Goal: Task Accomplishment & Management: Complete application form

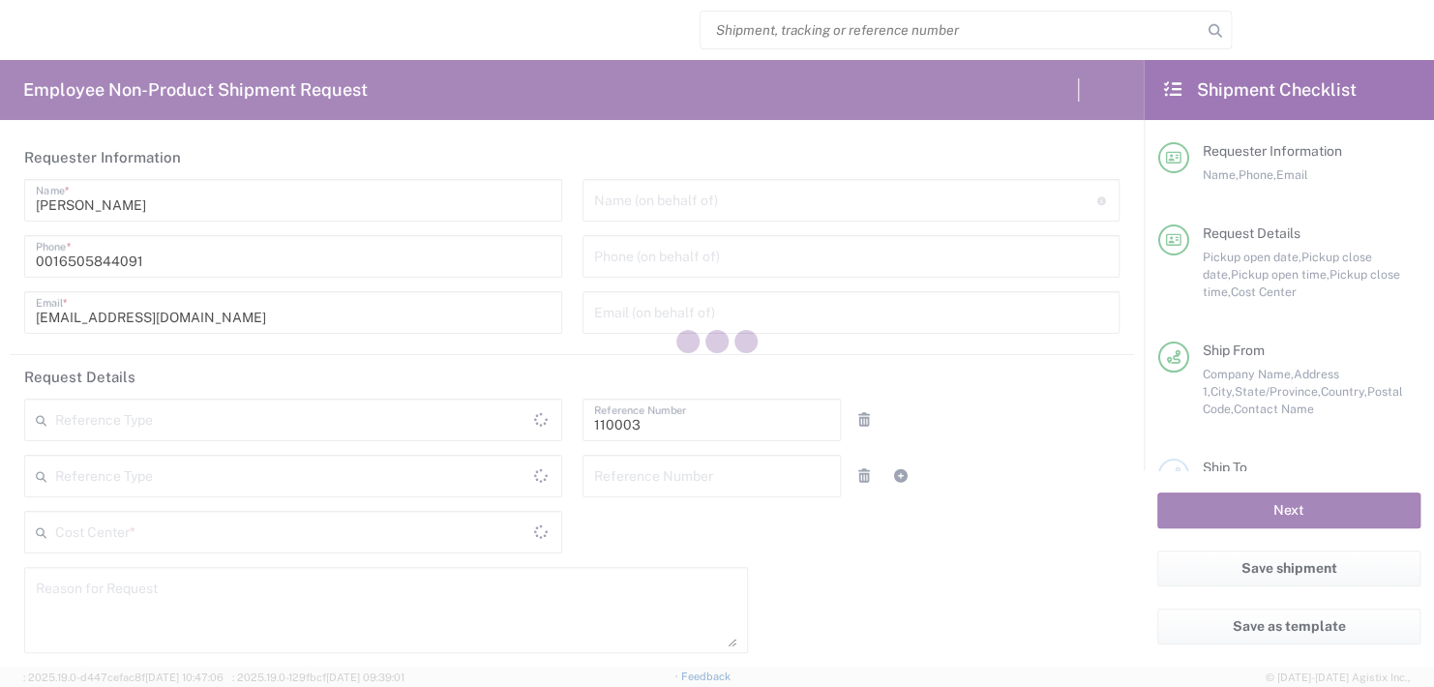
type input "[GEOGRAPHIC_DATA]"
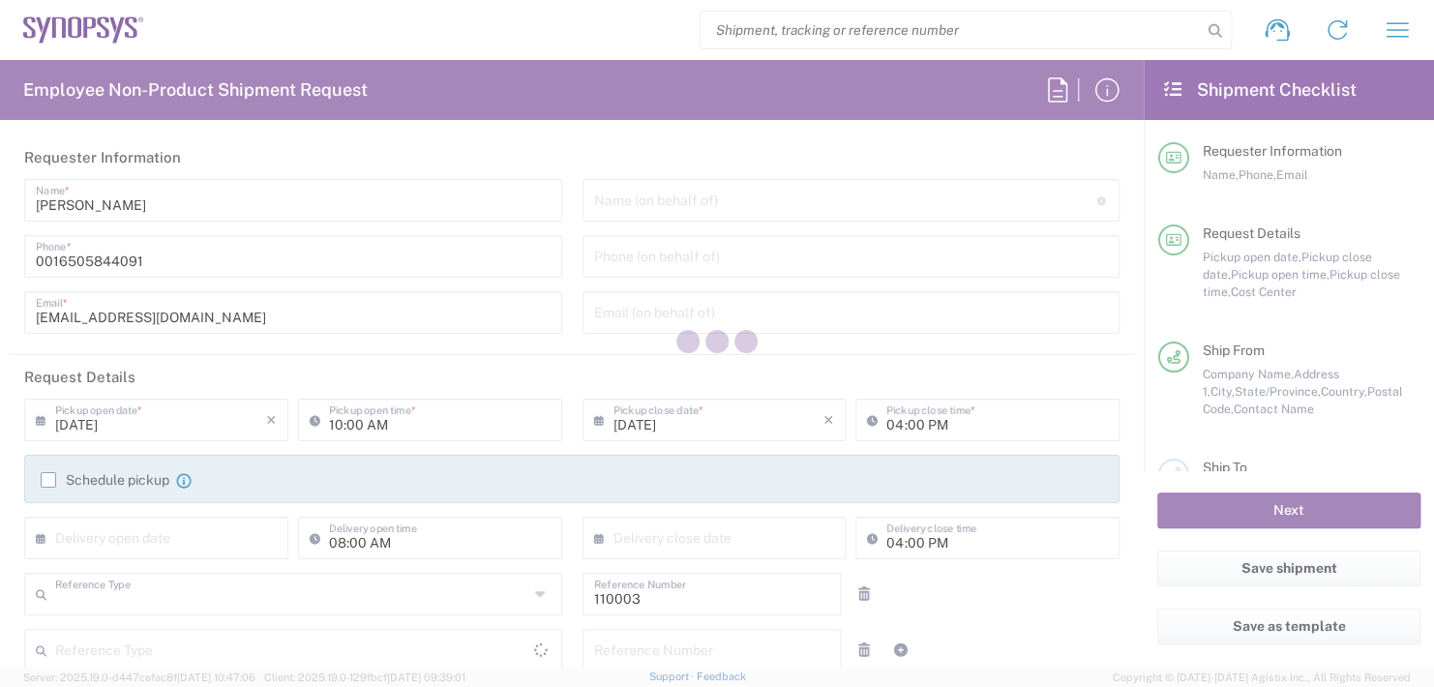
type input "Department"
type input "US01, FAC, MV/SV Fac 110003"
type input "Delivered at Place"
type input "[US_STATE]"
type input "[GEOGRAPHIC_DATA]"
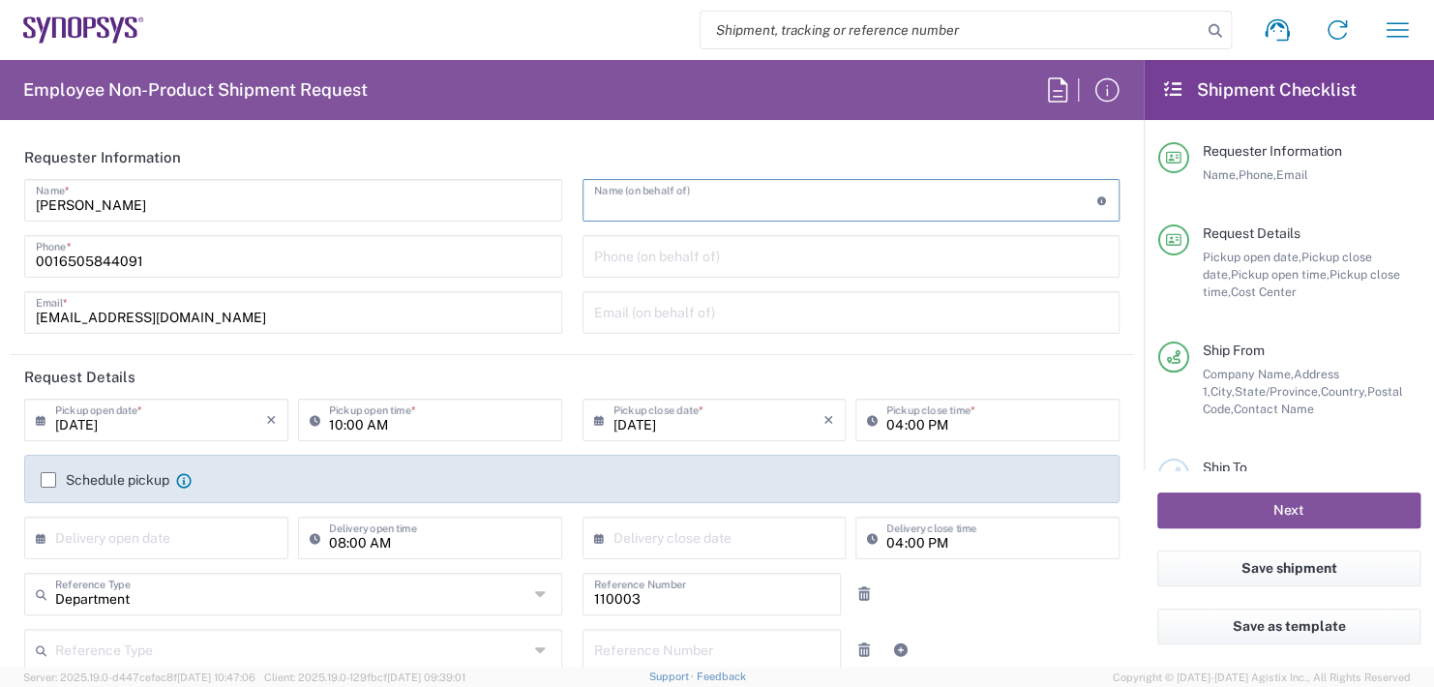
click at [620, 203] on input "text" at bounding box center [845, 199] width 503 height 34
type input "Headquarters USSV"
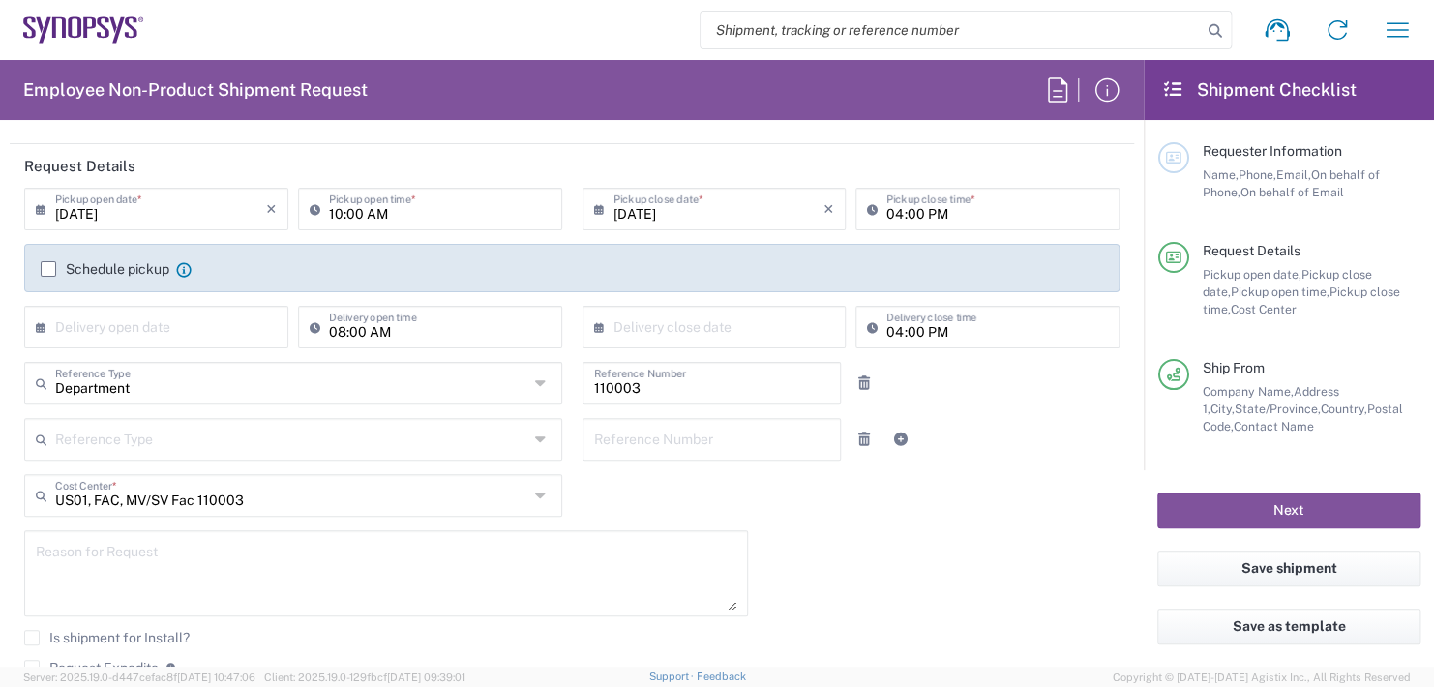
scroll to position [97, 0]
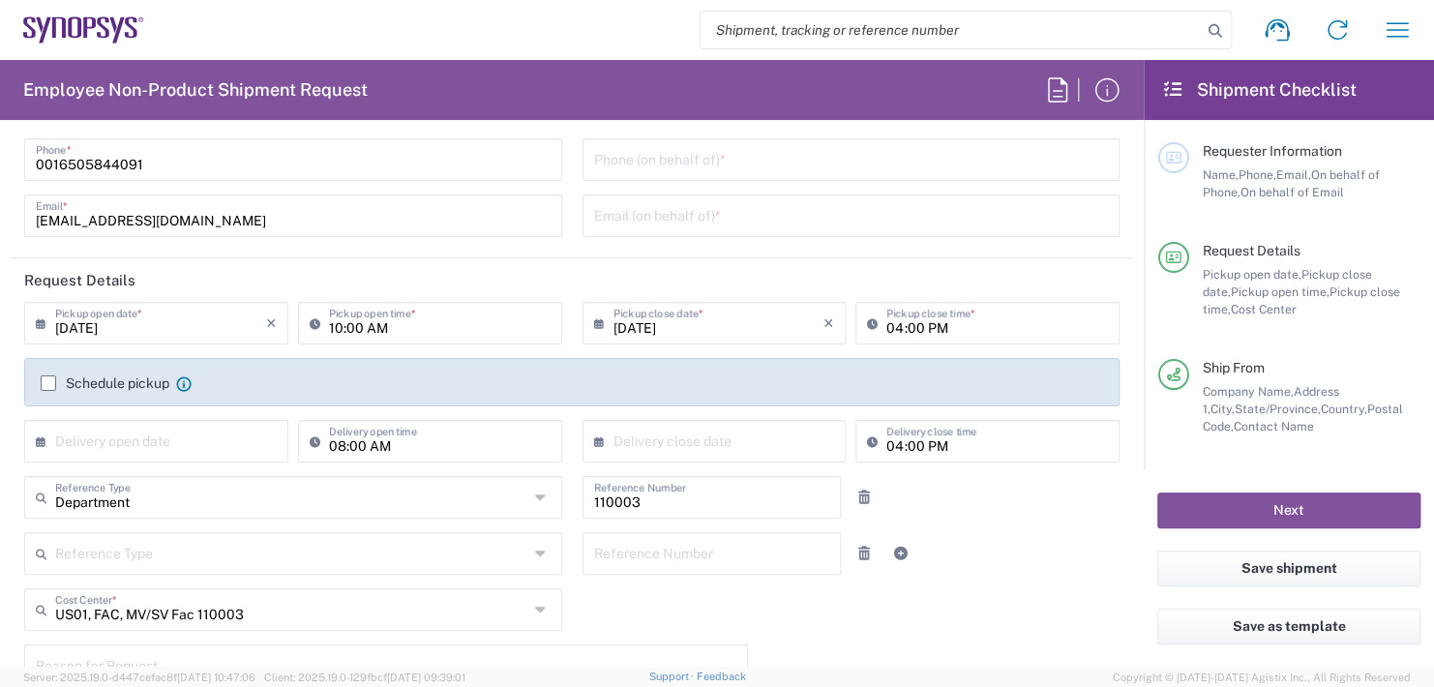
type input "Boba [PERSON_NAME]"
click at [397, 327] on input "10:00 AM" at bounding box center [440, 322] width 222 height 34
click at [397, 327] on input ":00 AM" at bounding box center [440, 322] width 222 height 34
type input ":"
type input "02:30 PM"
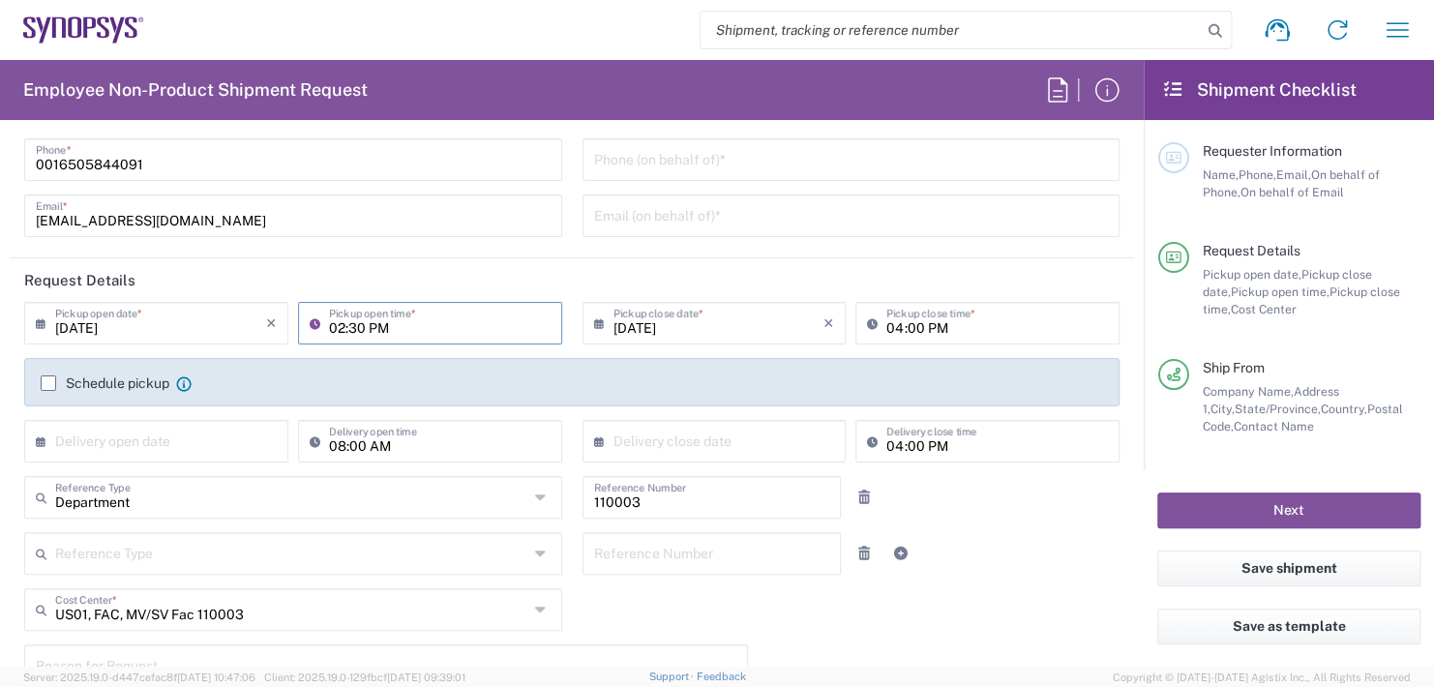
click at [945, 325] on input "04:00 PM" at bounding box center [997, 322] width 222 height 34
drag, startPoint x: 945, startPoint y: 325, endPoint x: 951, endPoint y: 315, distance: 11.3
click at [951, 317] on input ":00 PM" at bounding box center [997, 322] width 222 height 34
type input ":"
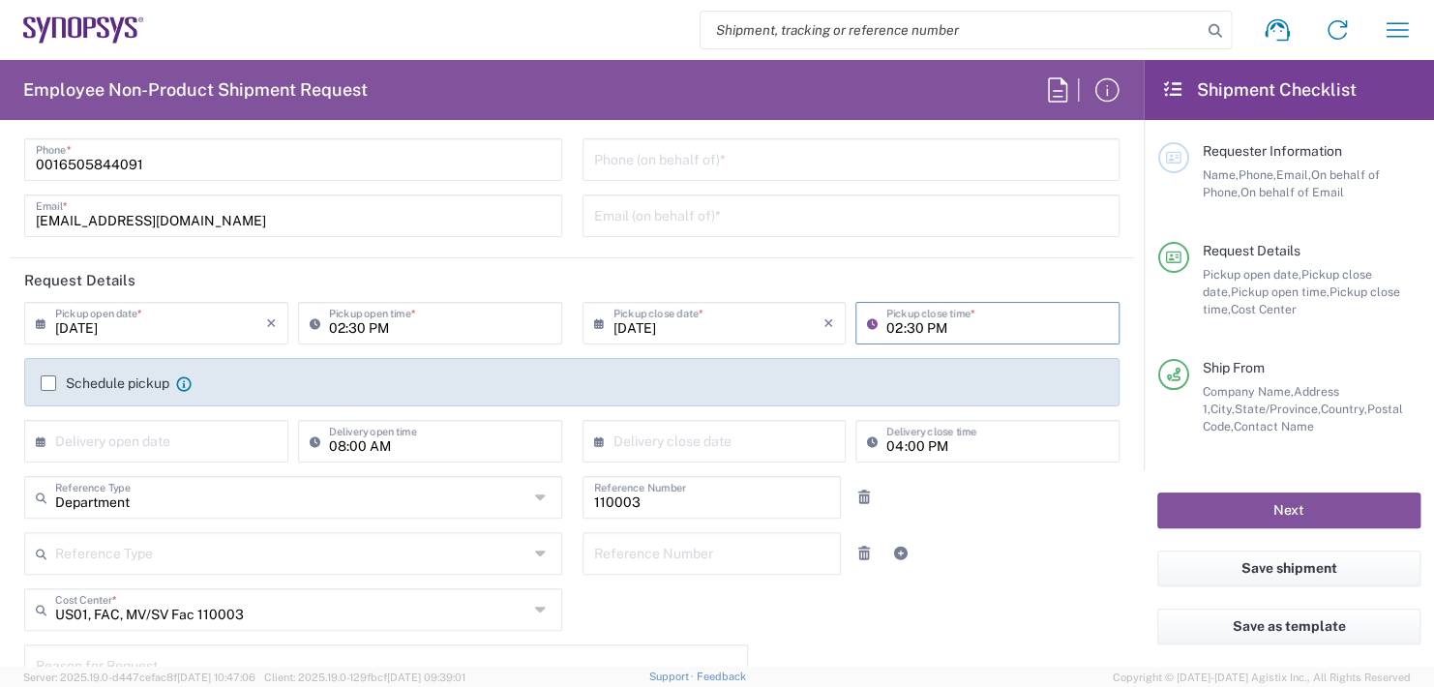
type input "02:30 PM"
click at [195, 430] on input "text" at bounding box center [160, 440] width 211 height 34
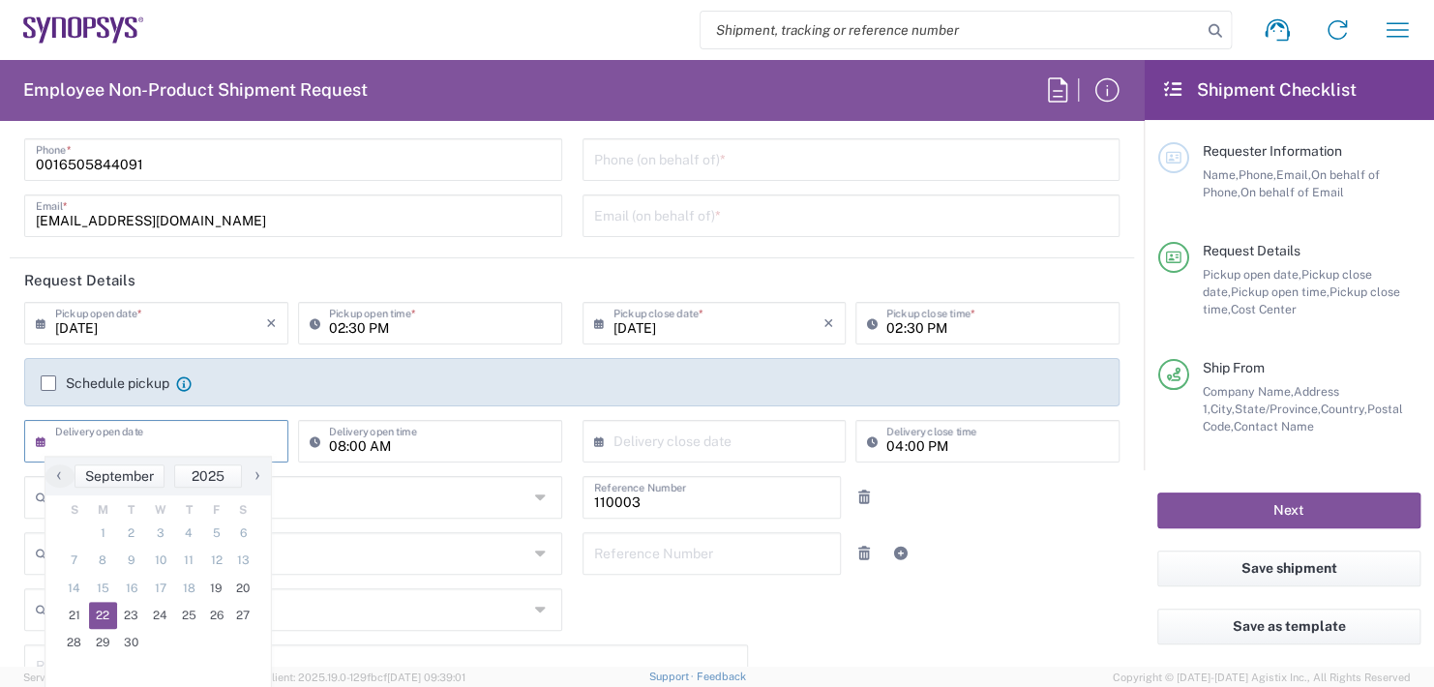
click at [106, 618] on span "22" at bounding box center [103, 615] width 29 height 27
type input "[DATE]"
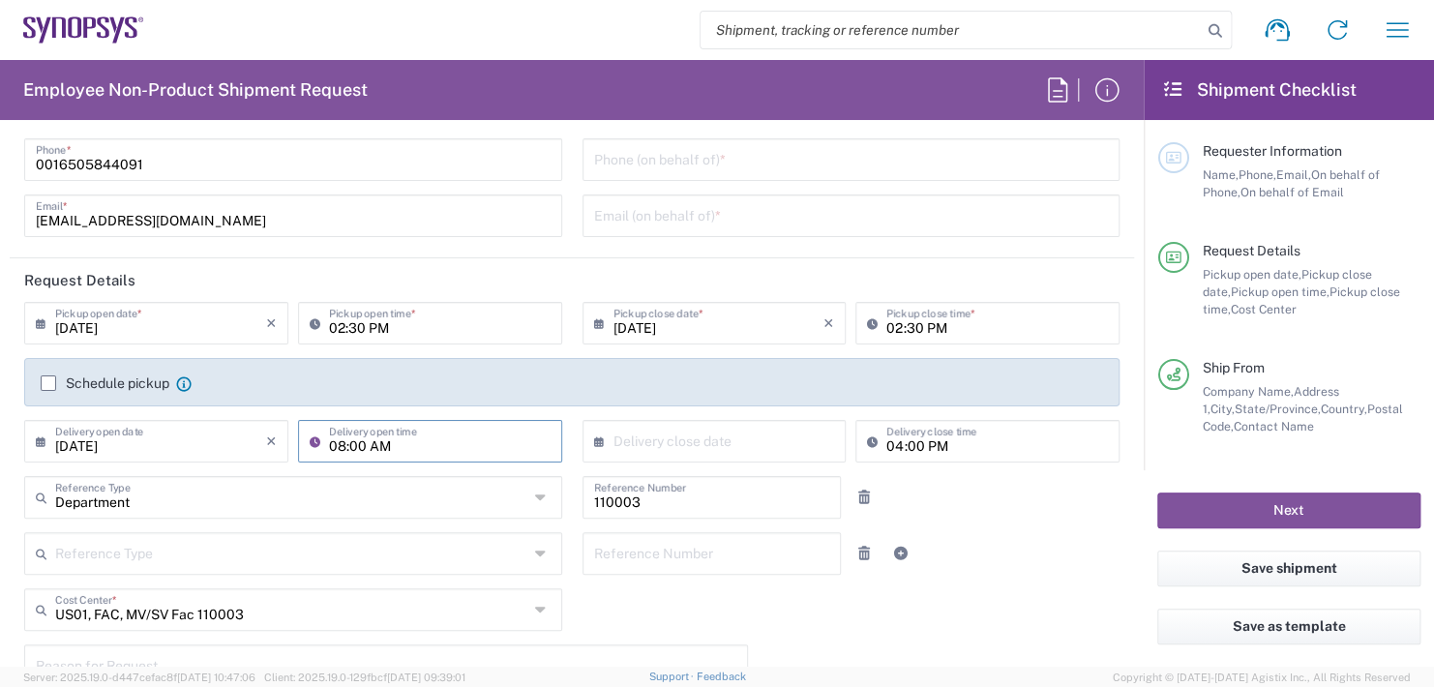
click at [407, 446] on input "08:00 AM" at bounding box center [440, 440] width 222 height 34
type input "0"
type input "2"
type input "11:00 AM"
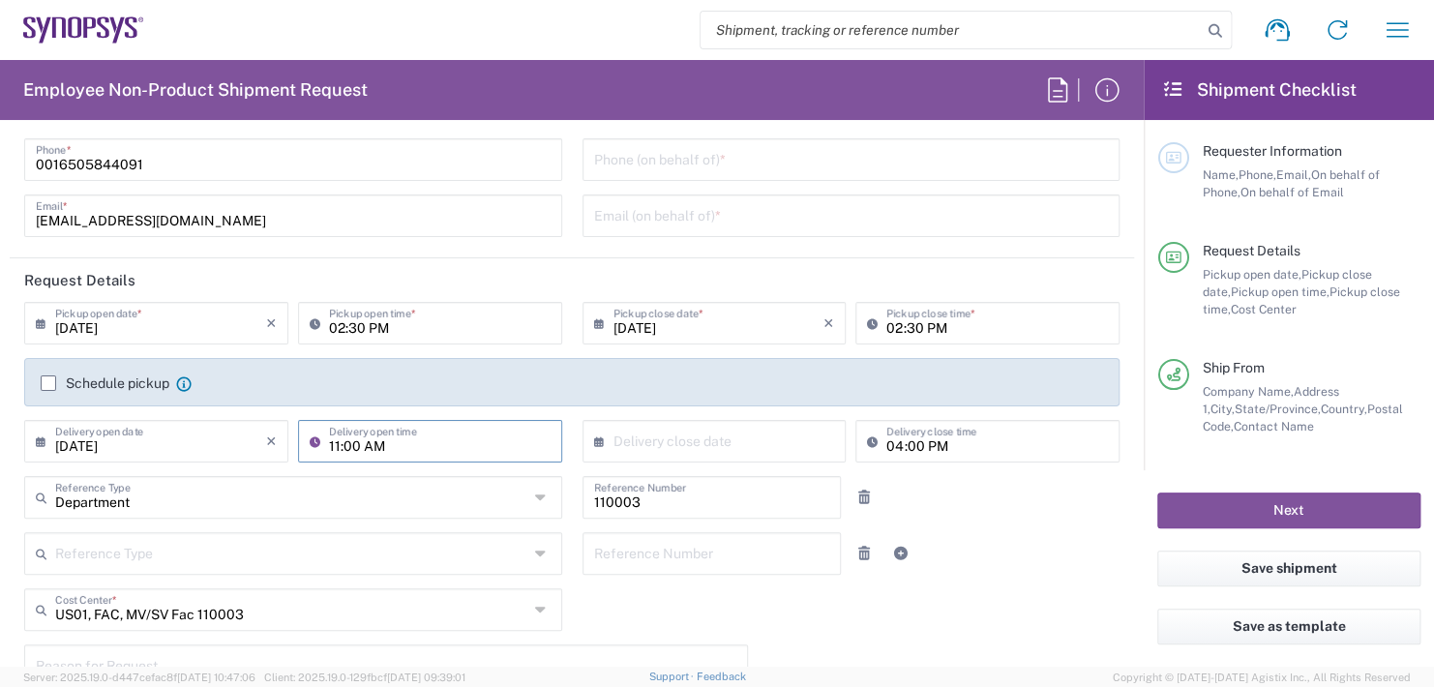
click at [684, 439] on input "text" at bounding box center [718, 440] width 211 height 34
click at [655, 605] on span "22" at bounding box center [653, 615] width 29 height 27
type input "[DATE]"
click at [944, 440] on input "04:00 PM" at bounding box center [997, 440] width 222 height 34
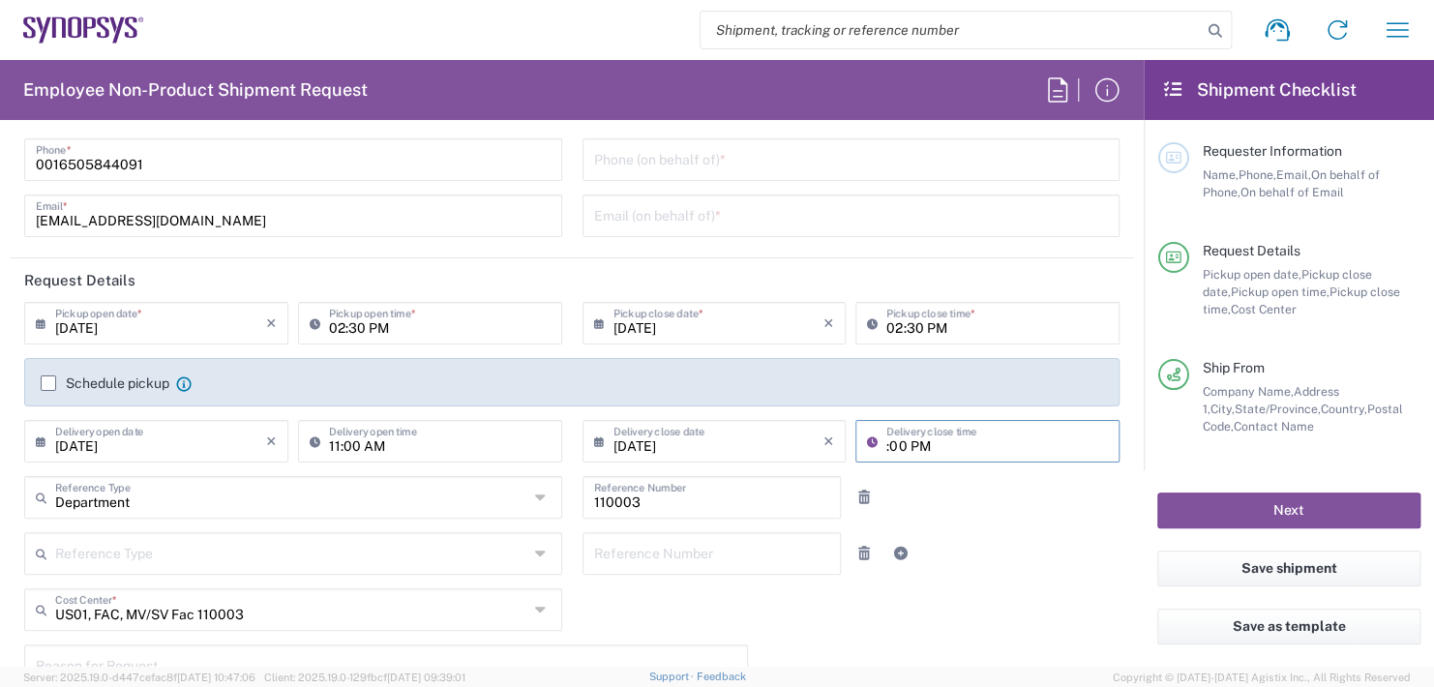
click at [944, 440] on input ":00 PM" at bounding box center [997, 440] width 222 height 34
type input ":"
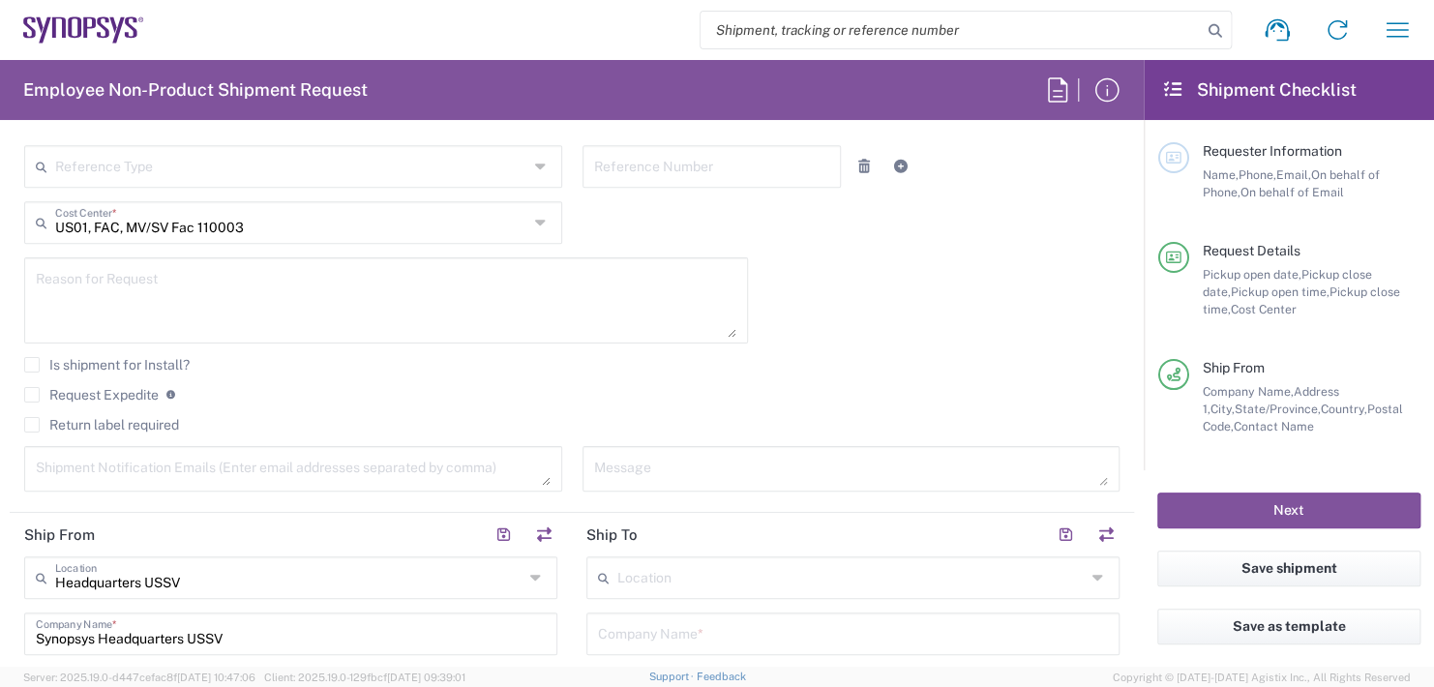
scroll to position [677, 0]
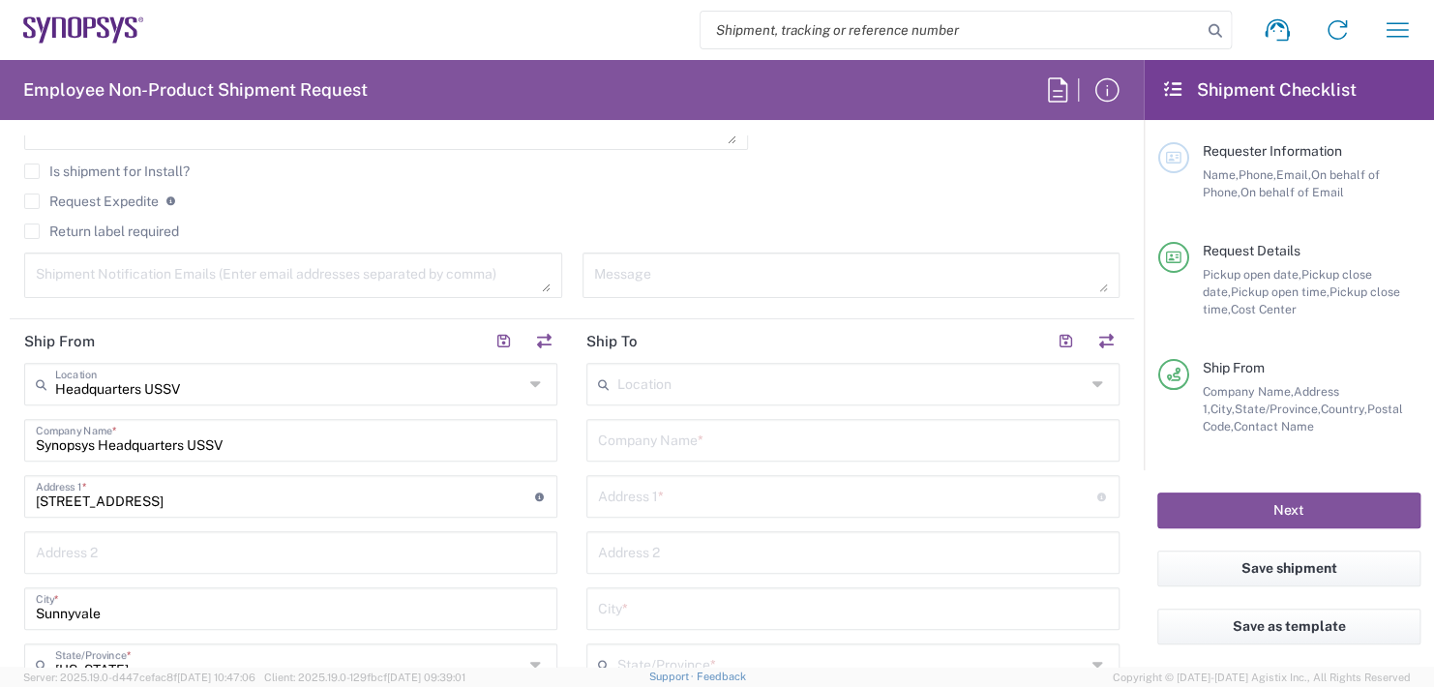
type input "11:00 AM"
click at [664, 390] on input "text" at bounding box center [851, 383] width 468 height 34
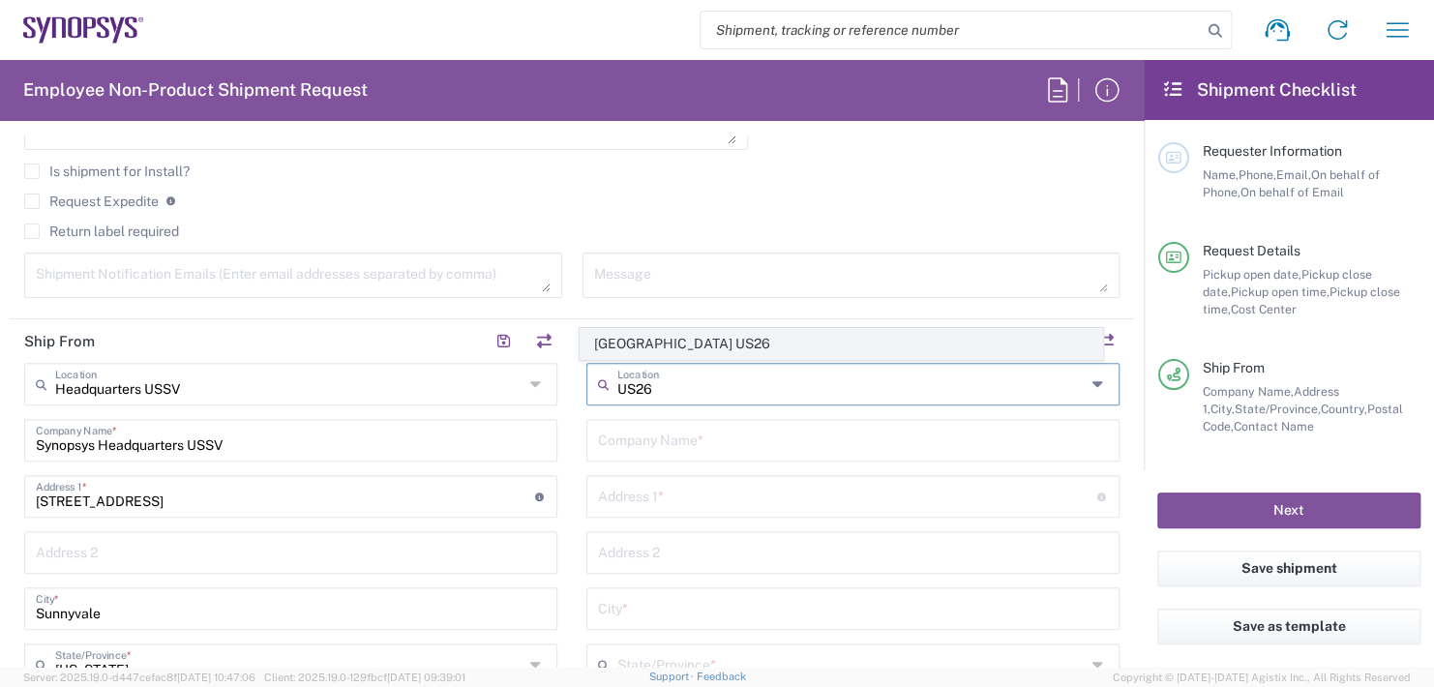
click at [695, 342] on span "[GEOGRAPHIC_DATA] US26" at bounding box center [841, 344] width 521 height 30
type input "[GEOGRAPHIC_DATA] US26"
type input "Synopsys Inc"
type input "1301 S Mopac Expy"
type input "[STREET_ADDRESS]"
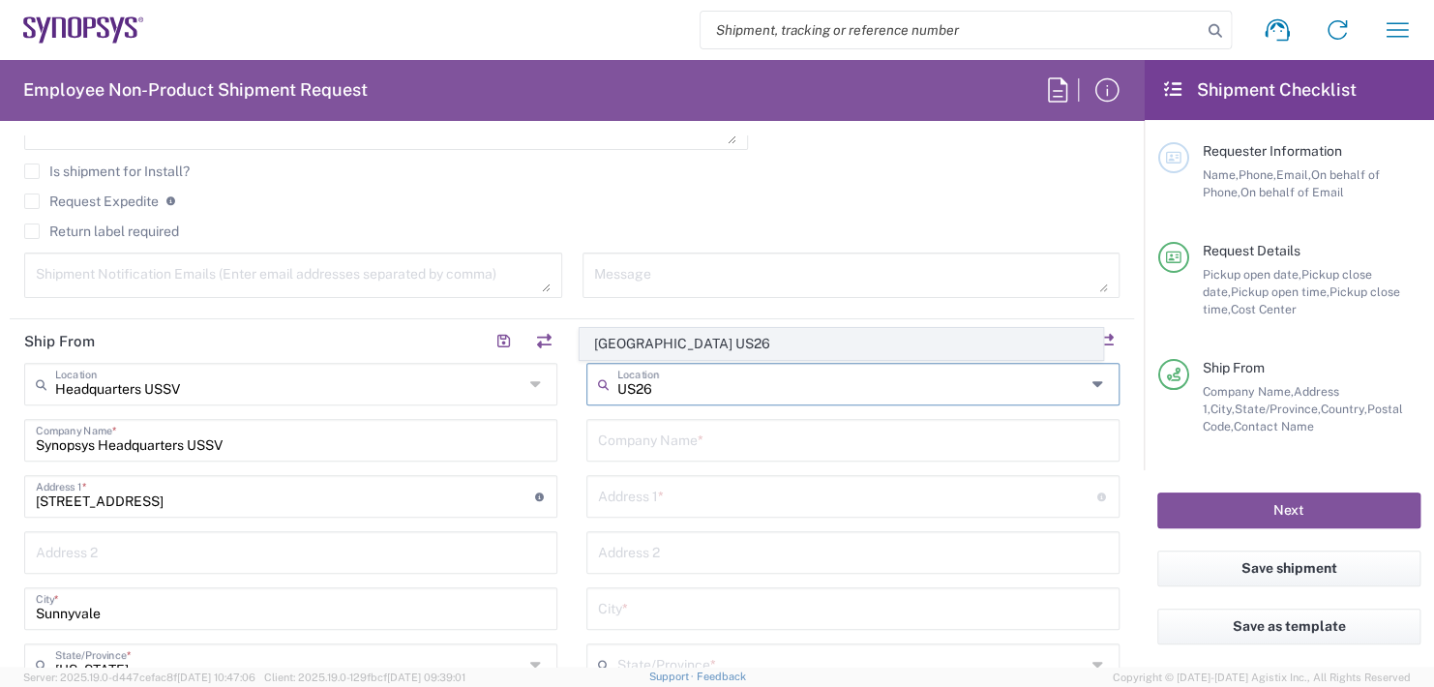
type input "Austin"
type input "[US_STATE]"
type input "78746"
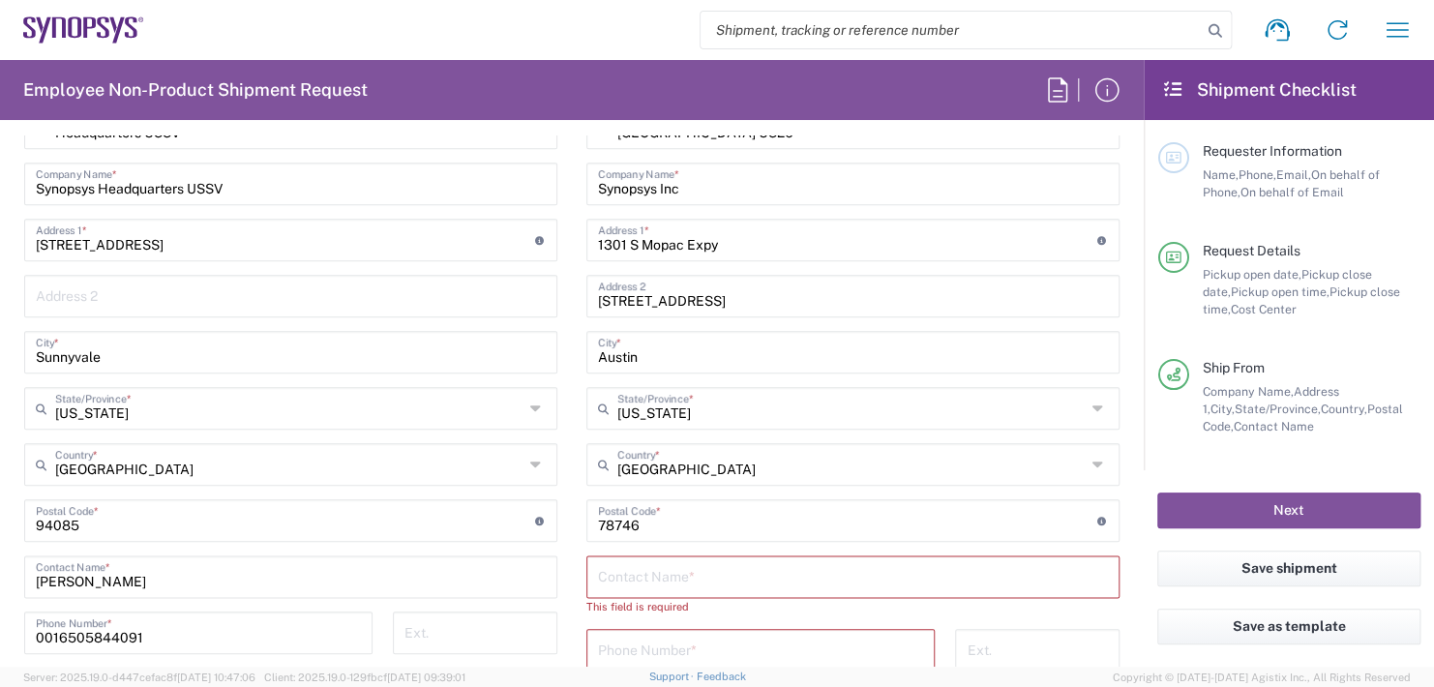
scroll to position [968, 0]
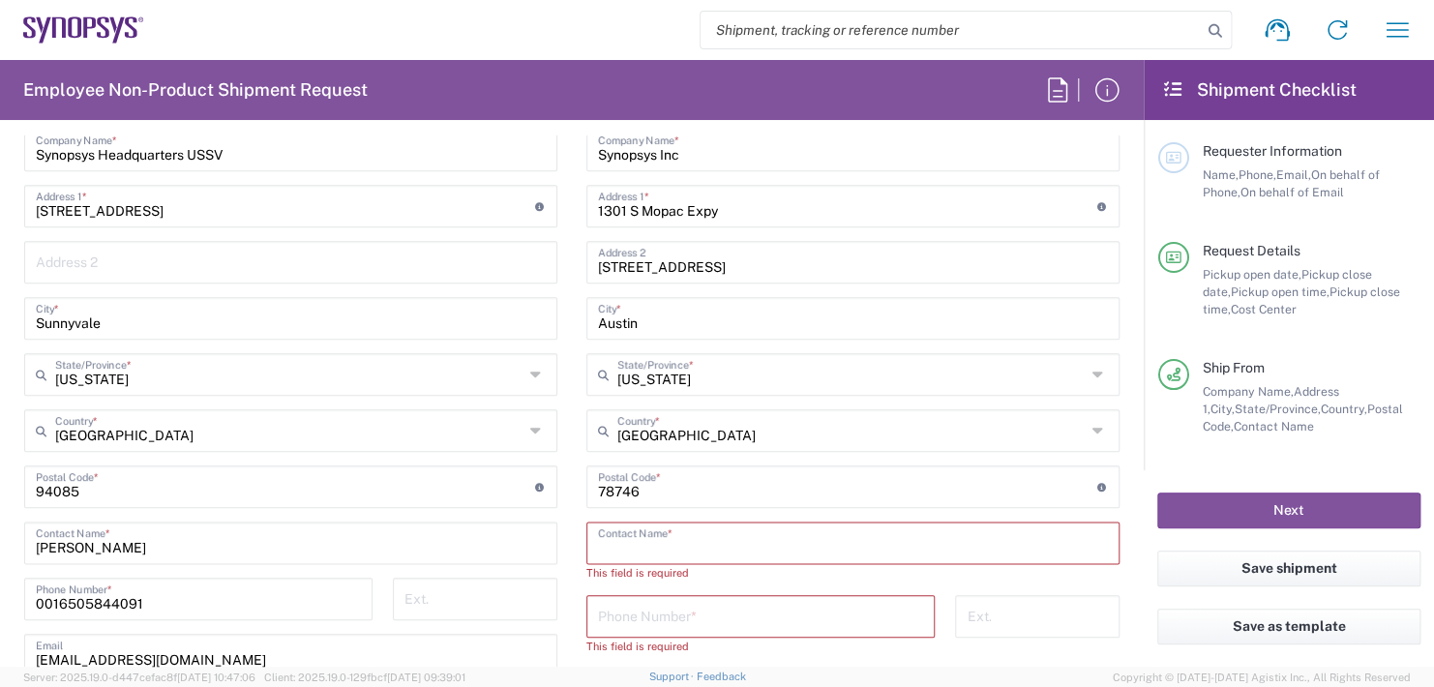
click at [651, 548] on input "text" at bounding box center [853, 541] width 510 height 34
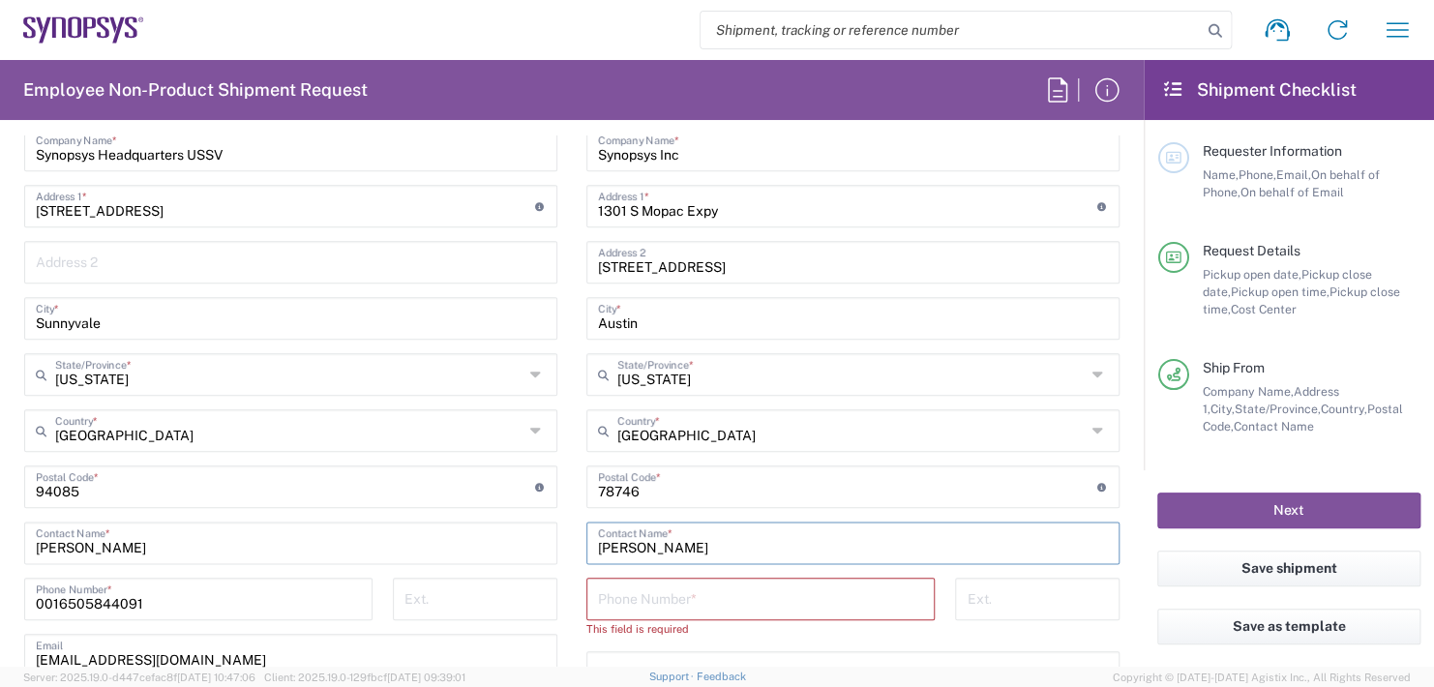
type input "[PERSON_NAME]"
click at [674, 594] on input "tel" at bounding box center [760, 598] width 325 height 34
click at [616, 598] on input "tel" at bounding box center [760, 598] width 325 height 34
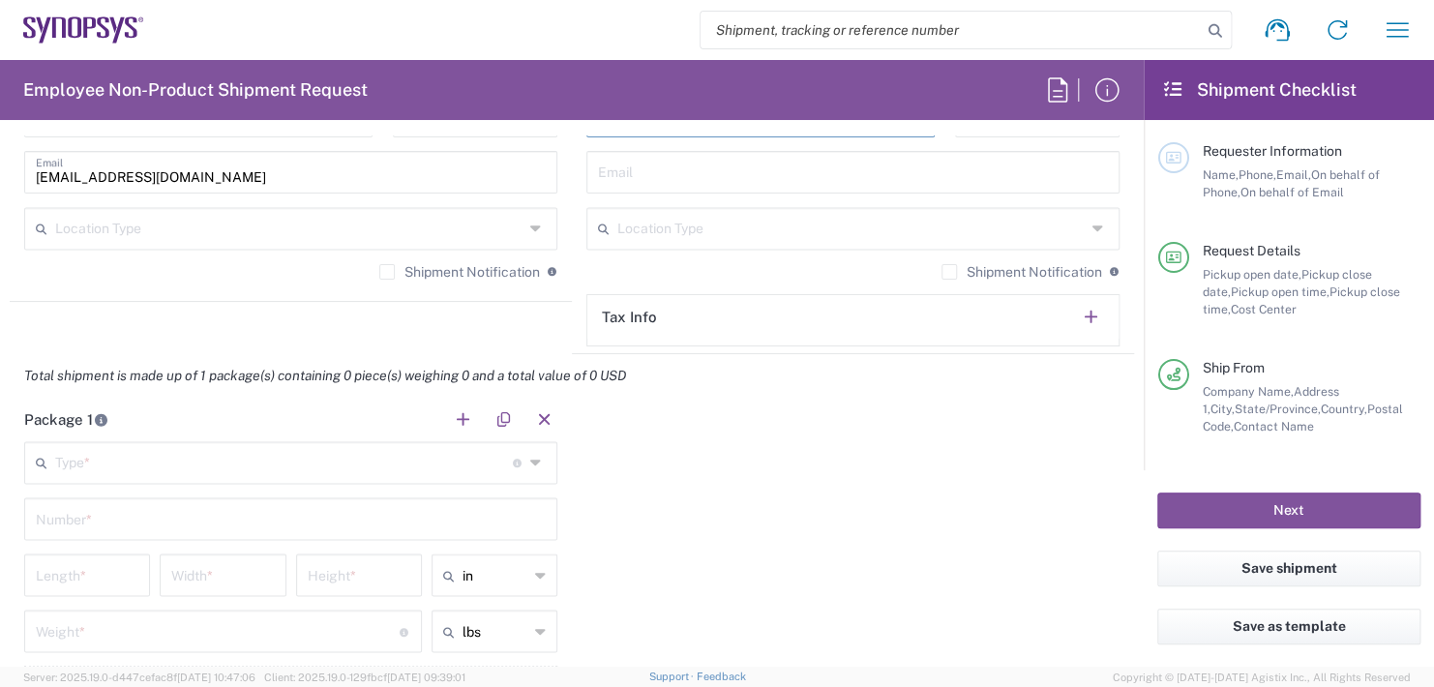
scroll to position [1451, 0]
type input "[PHONE_NUMBER]"
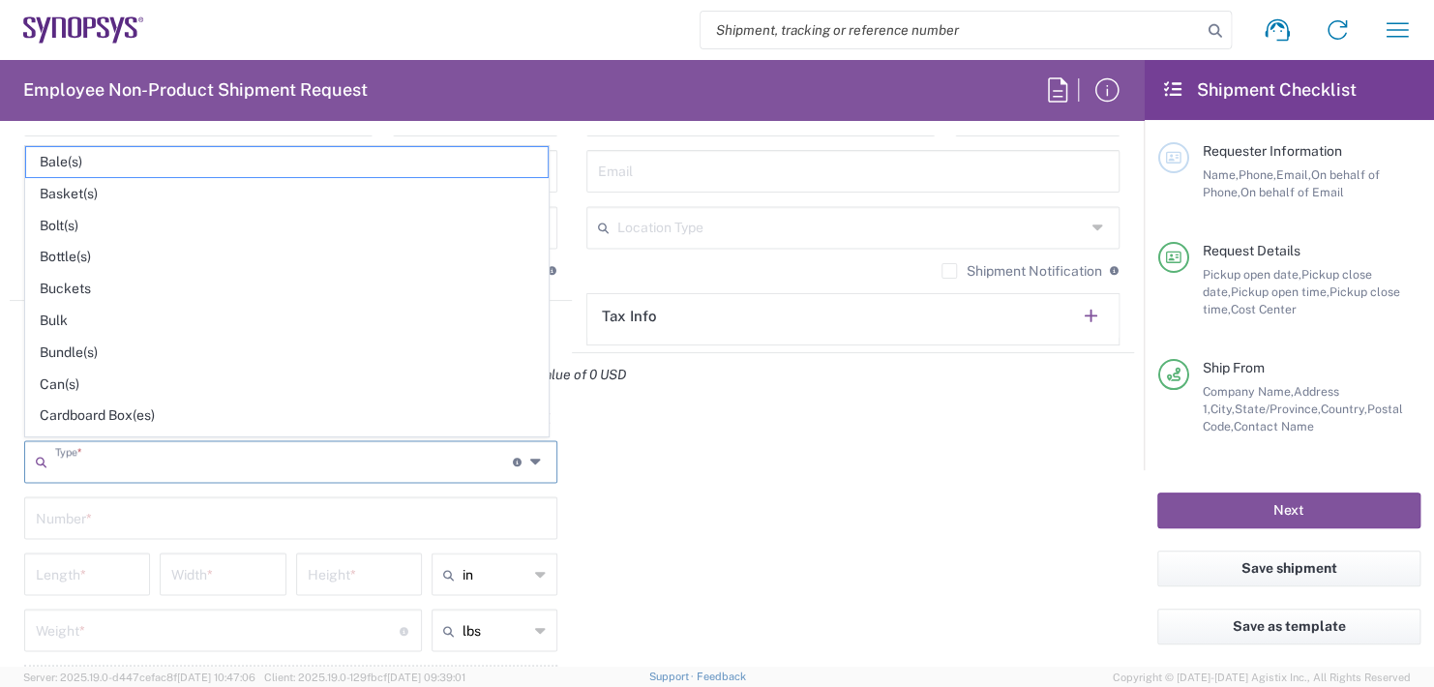
click at [95, 454] on input "text" at bounding box center [284, 460] width 458 height 34
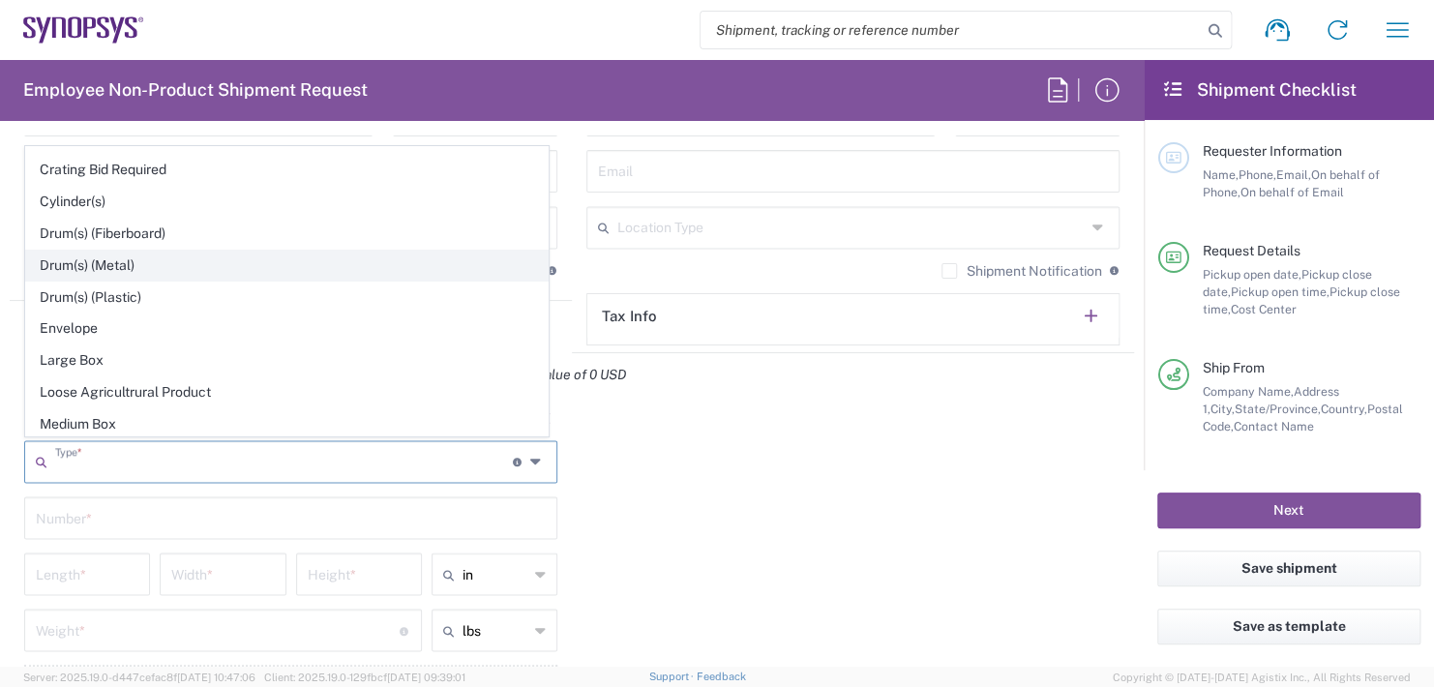
scroll to position [484, 0]
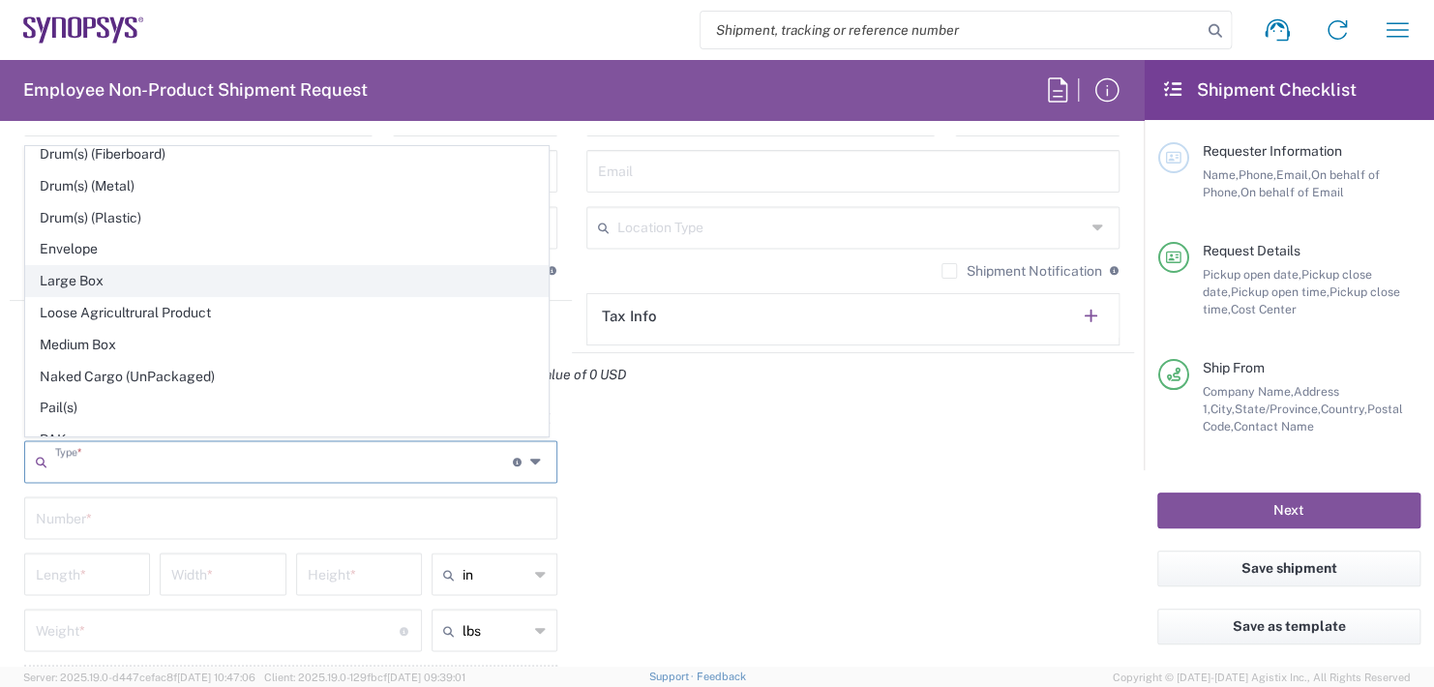
click at [87, 274] on span "Large Box" at bounding box center [286, 281] width 521 height 30
type input "Large Box"
type input "17.5"
type input "12.5"
type input "3"
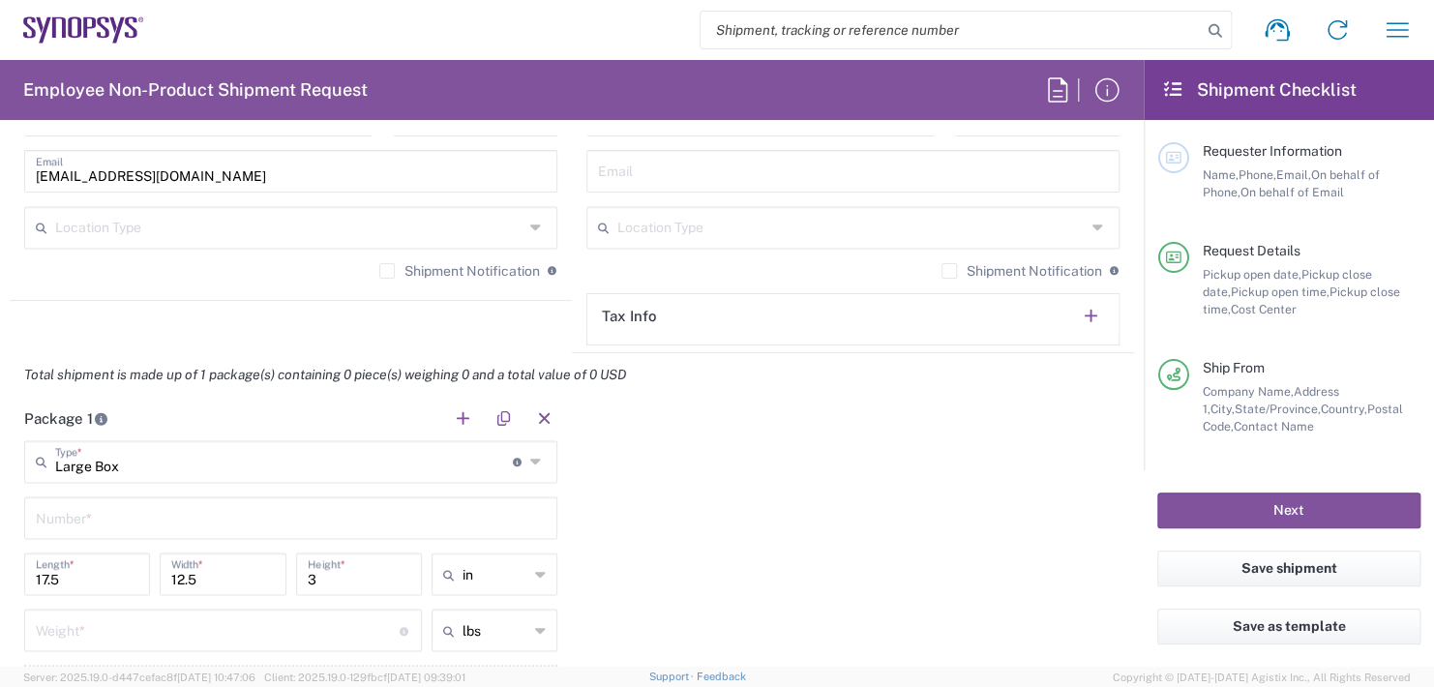
click at [179, 457] on input "Large Box" at bounding box center [284, 460] width 458 height 34
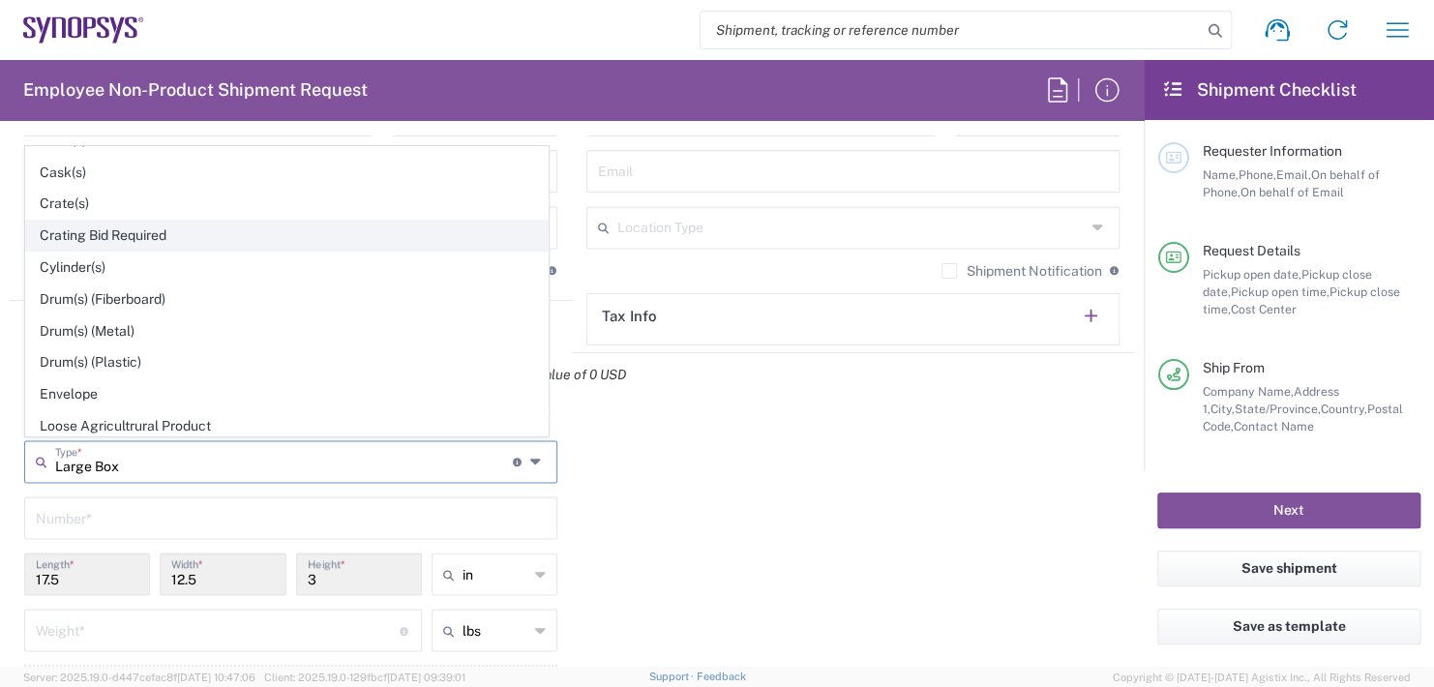
scroll to position [387, 0]
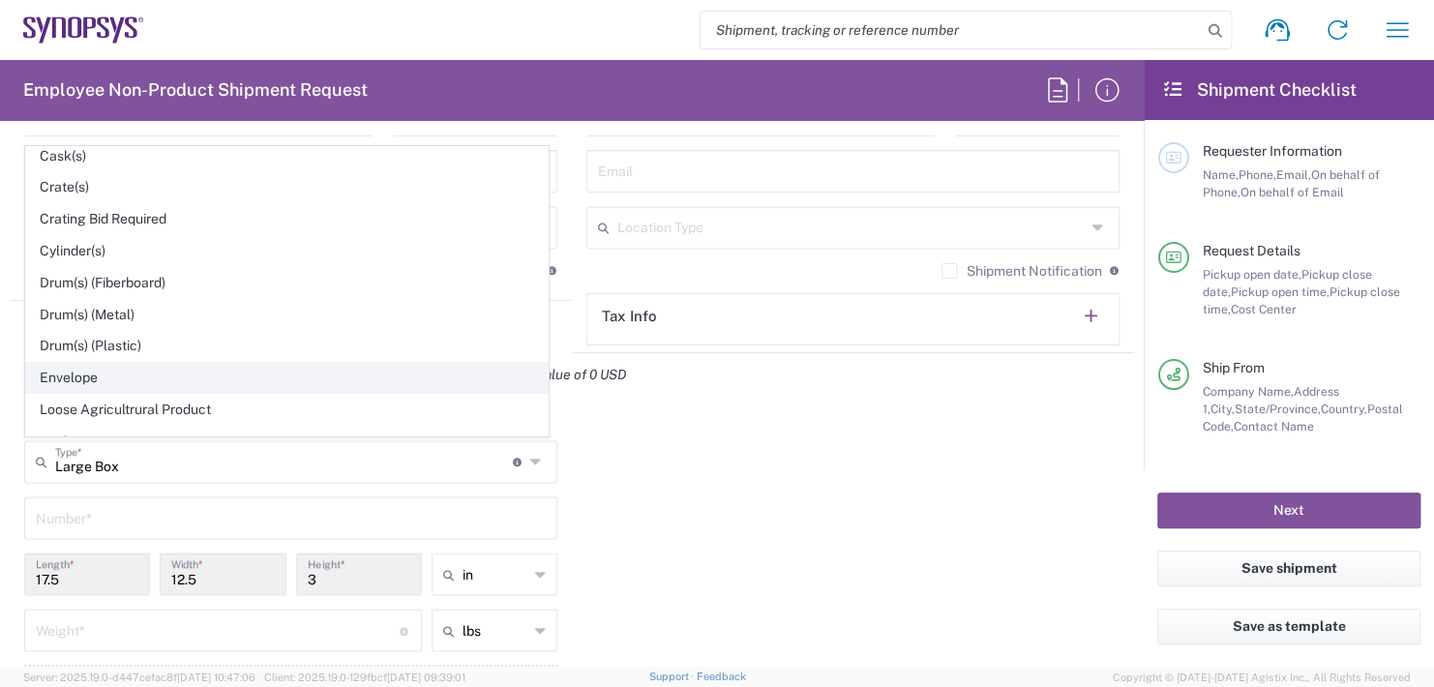
click at [74, 370] on span "Envelope" at bounding box center [286, 378] width 521 height 30
type input "Envelope"
type input "1"
type input "9.5"
type input "0.25"
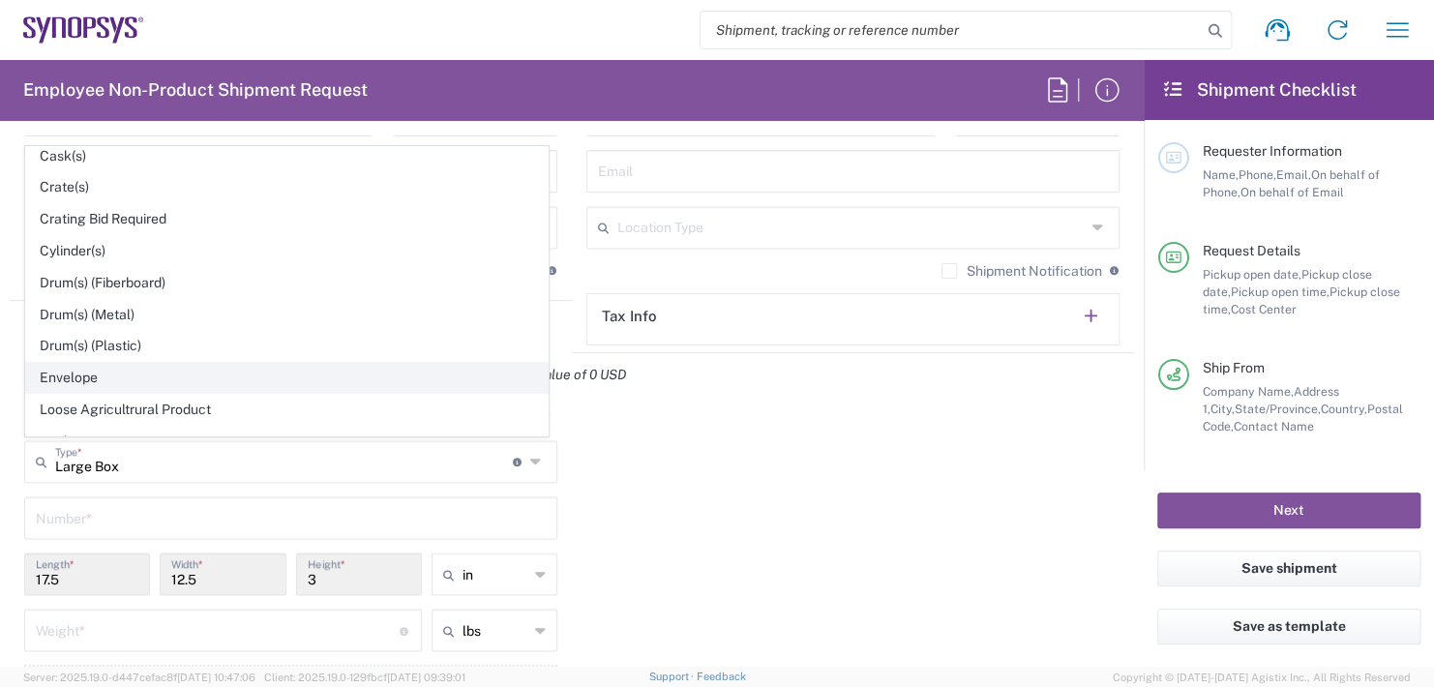
type input "1"
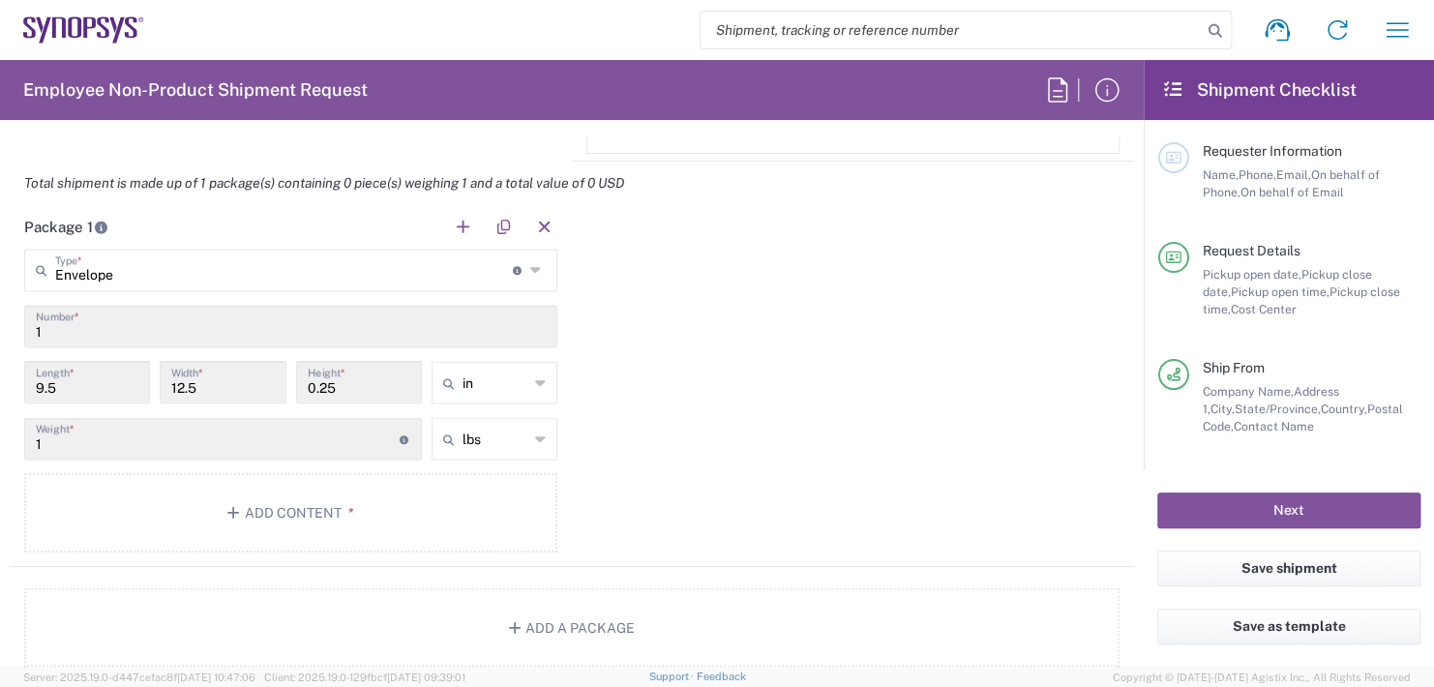
scroll to position [1645, 0]
click at [285, 501] on button "Add Content *" at bounding box center [290, 510] width 533 height 79
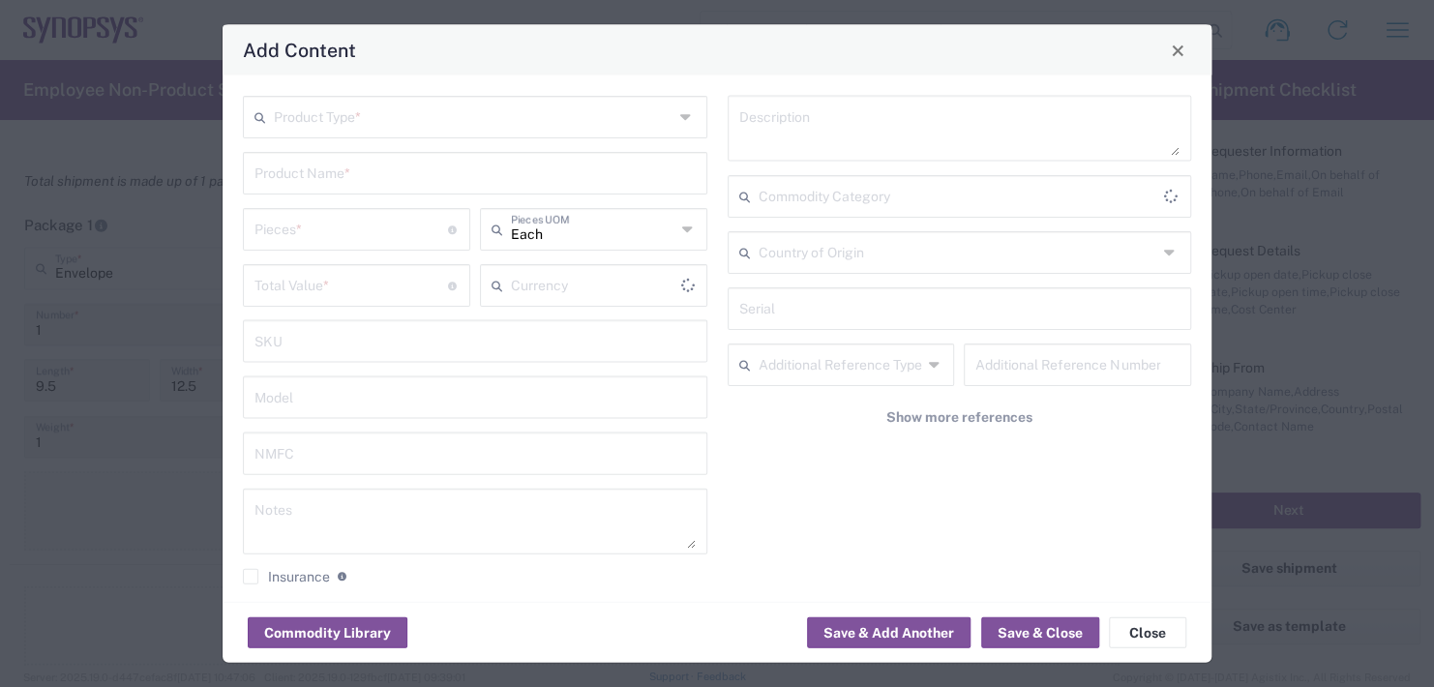
type input "US Dollar"
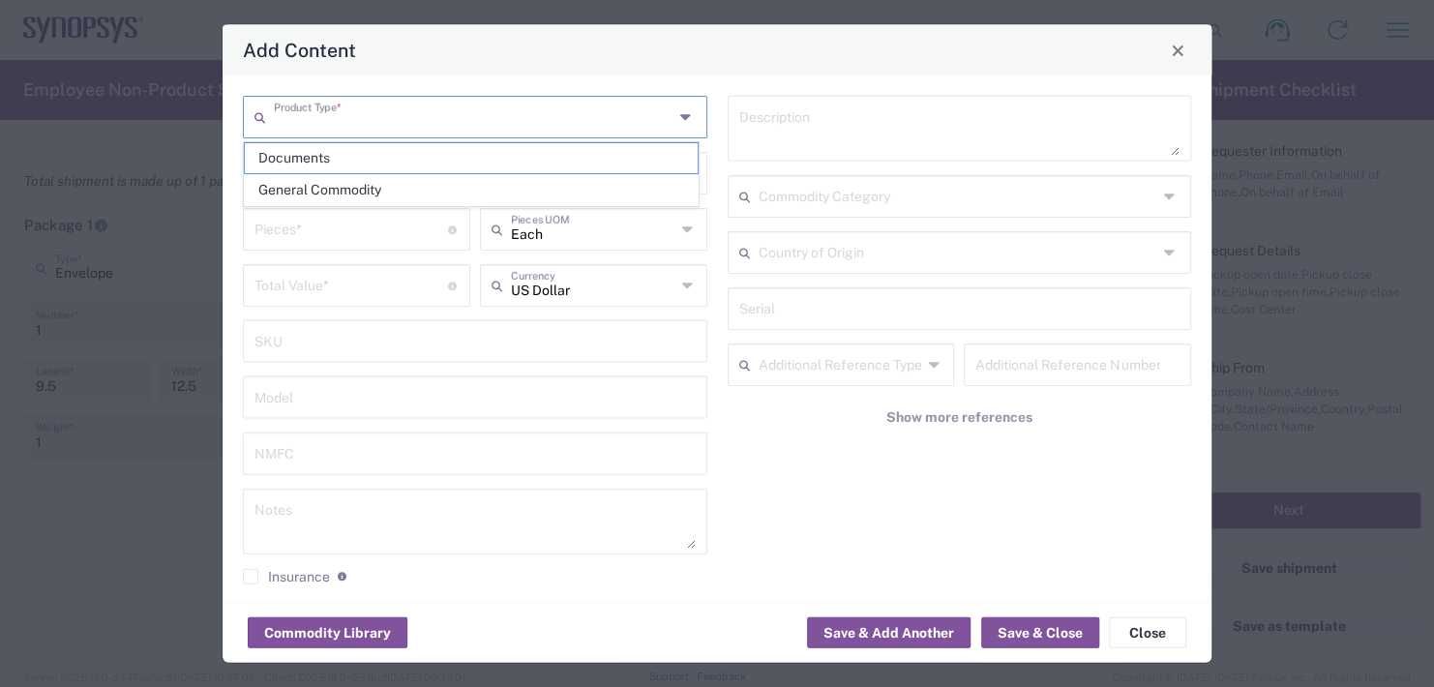
click at [352, 107] on input "text" at bounding box center [474, 116] width 400 height 34
click at [303, 180] on span "General Commodity" at bounding box center [471, 190] width 453 height 30
type input "General Commodity"
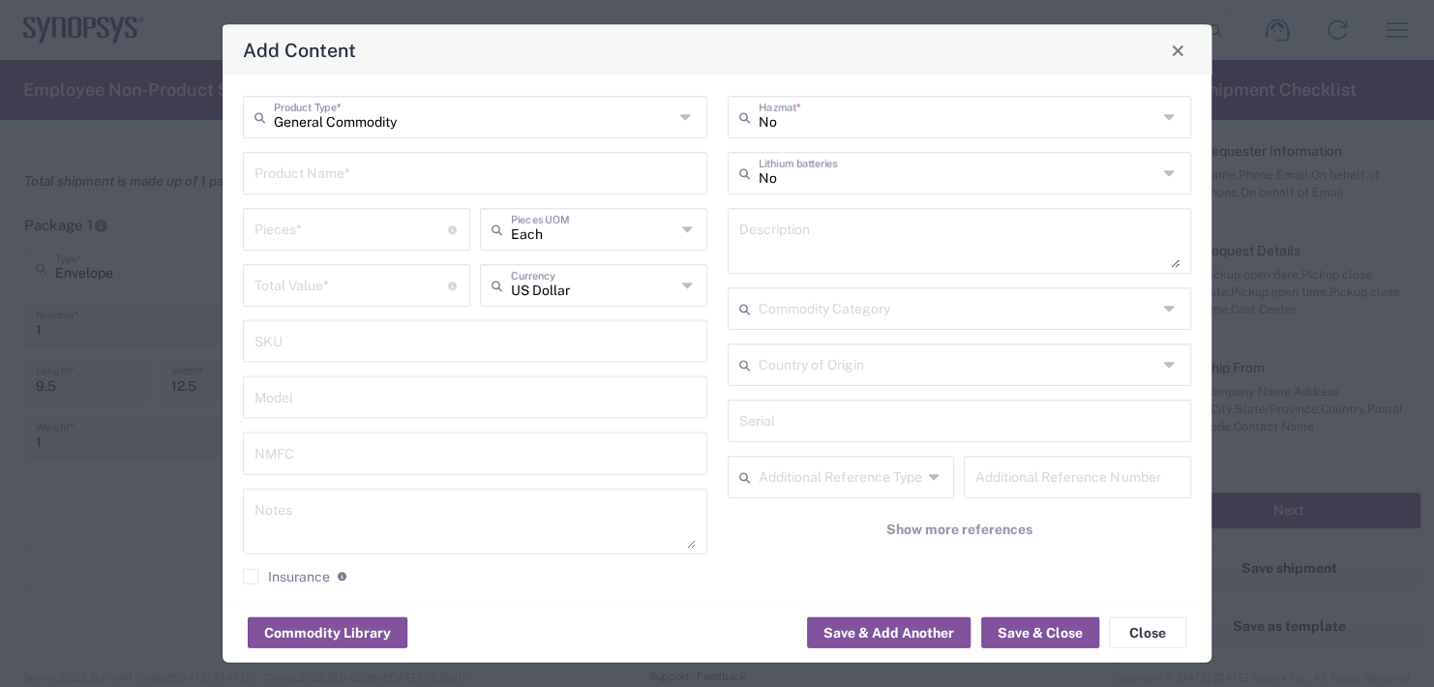
click at [299, 180] on input "text" at bounding box center [474, 172] width 441 height 34
type input "Name plate"
click at [295, 216] on input "number" at bounding box center [351, 228] width 194 height 34
type input "1"
click at [1047, 633] on button "Save & Close" at bounding box center [1040, 632] width 118 height 31
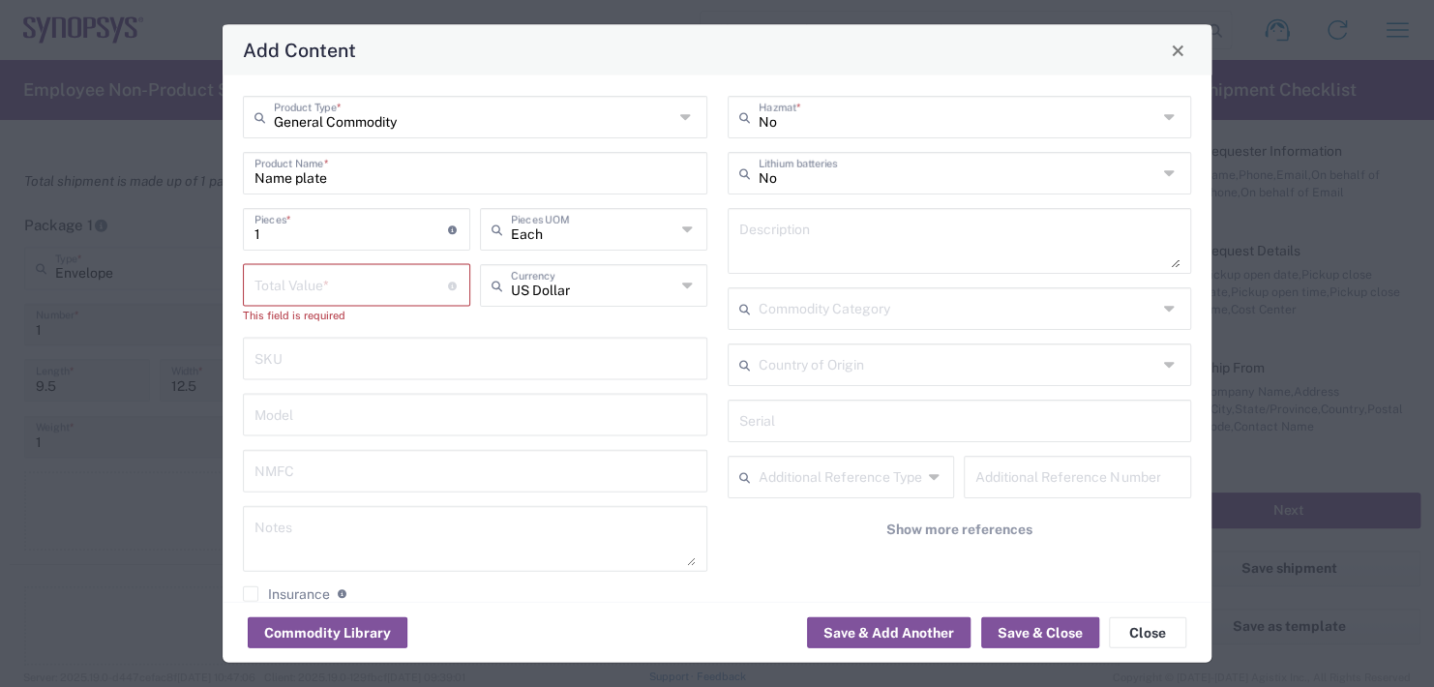
click at [306, 283] on input "number" at bounding box center [351, 284] width 194 height 34
type input "10.00"
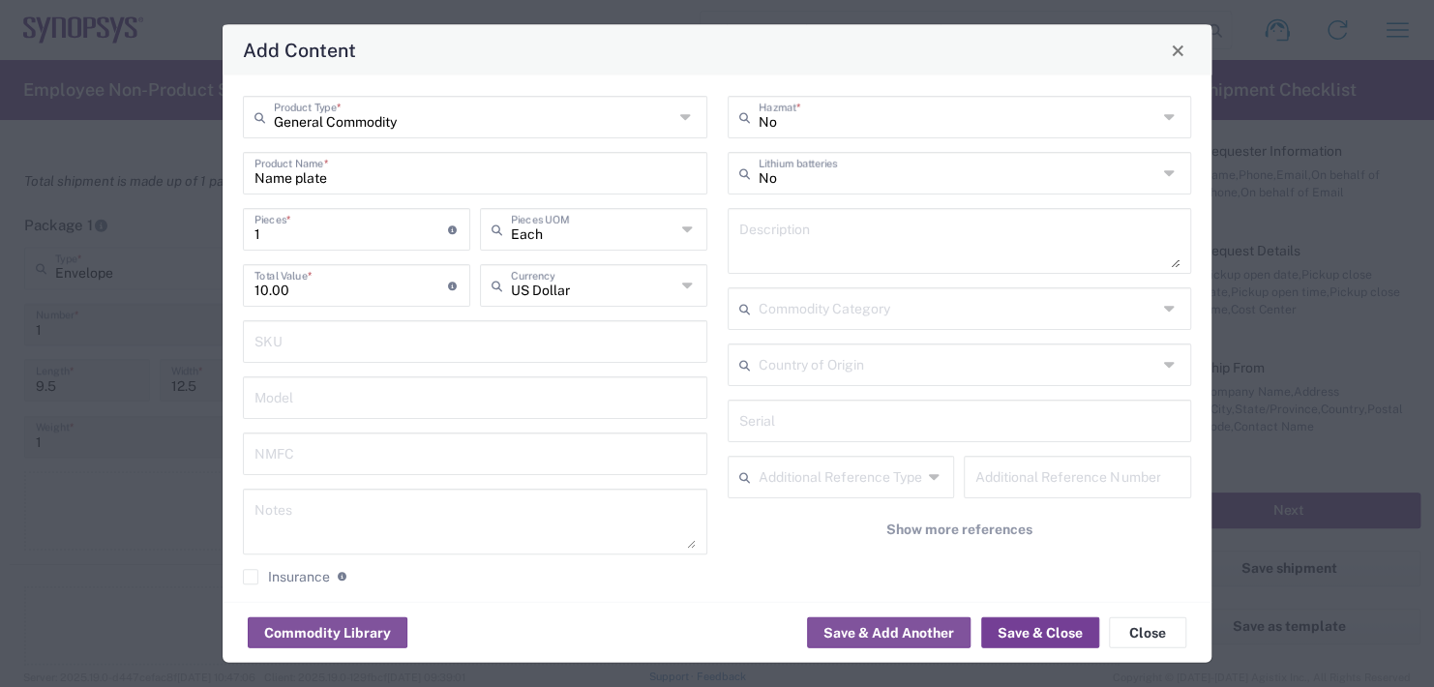
click at [1065, 644] on button "Save & Close" at bounding box center [1040, 632] width 118 height 31
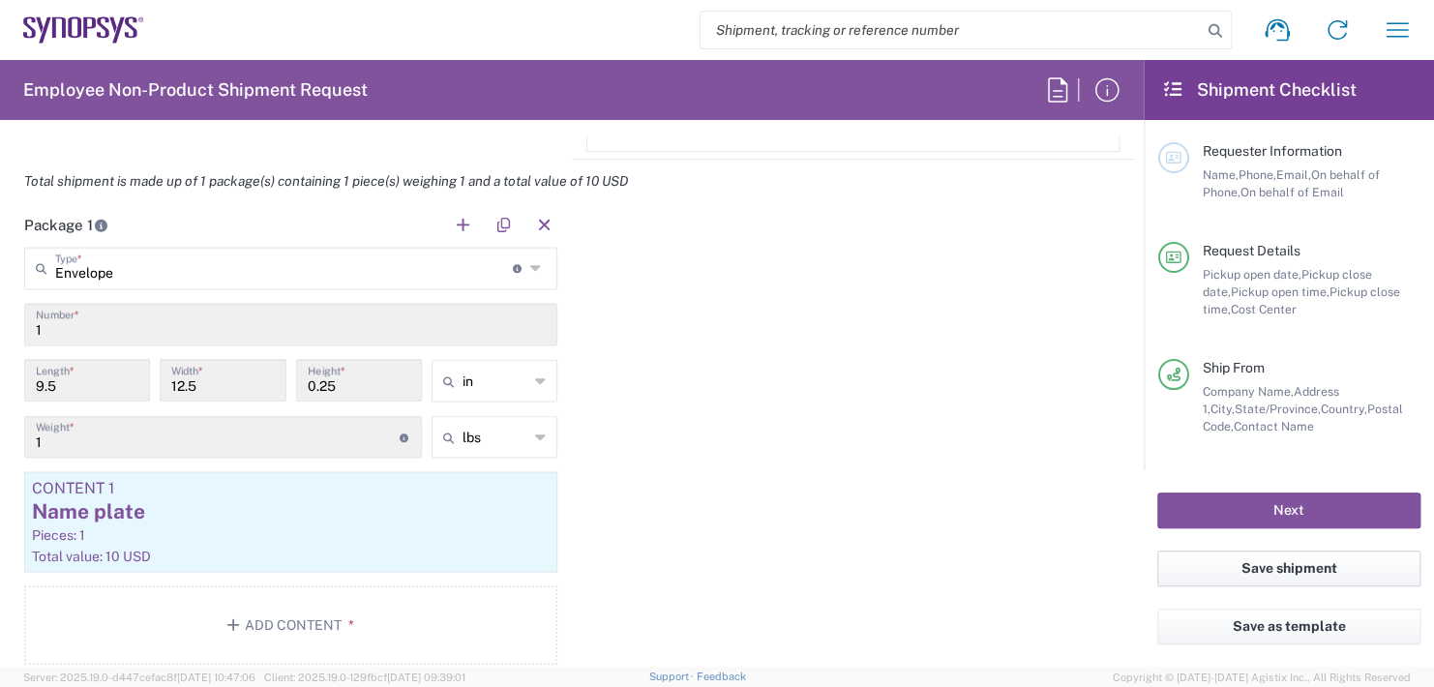
click at [1267, 568] on button "Save shipment" at bounding box center [1288, 569] width 263 height 36
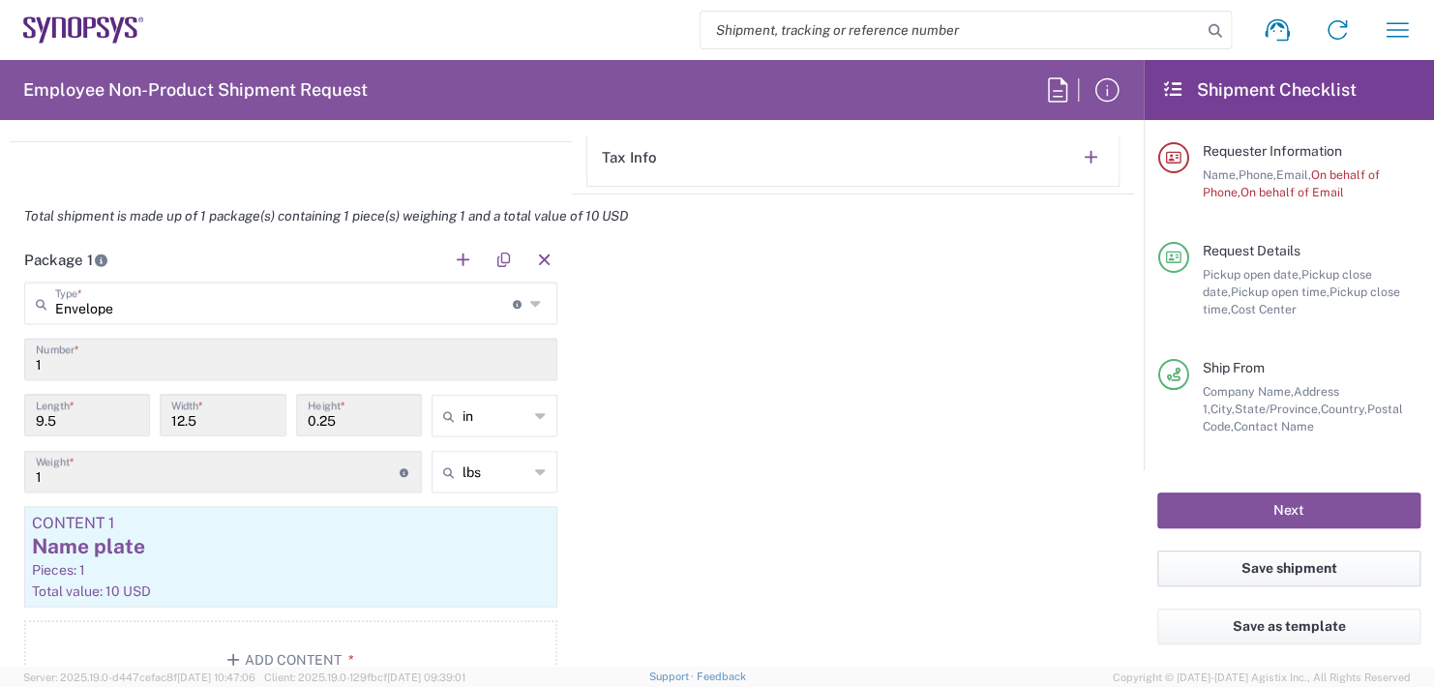
scroll to position [1680, 0]
